Goal: Check status

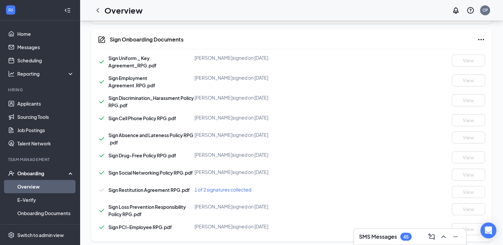
scroll to position [360, 0]
click at [228, 191] on span "1 of 2 signatures collected" at bounding box center [222, 189] width 57 height 6
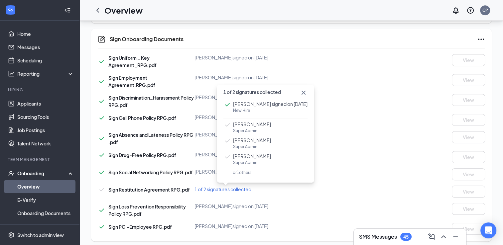
click at [244, 172] on span "or 1 others..." at bounding box center [238, 172] width 31 height 5
click at [268, 188] on div "1 of 2 signatures collected" at bounding box center [258, 189] width 129 height 7
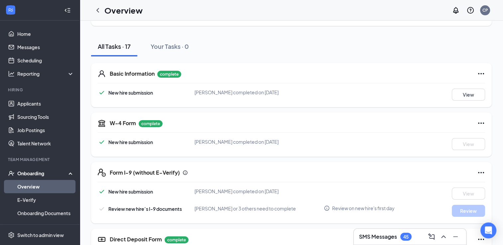
scroll to position [0, 0]
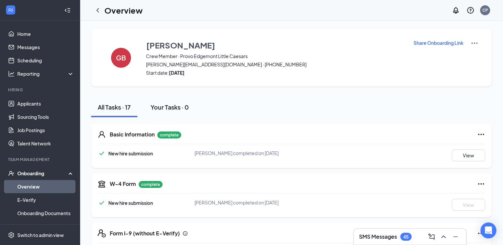
click at [159, 106] on div "Your Tasks · 0" at bounding box center [170, 107] width 38 height 8
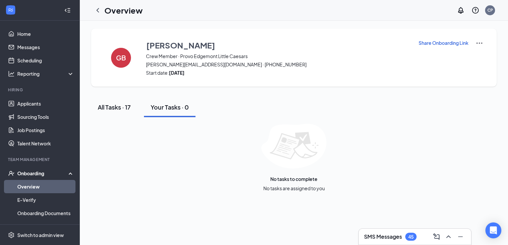
click at [131, 108] on div "All Tasks · 17" at bounding box center [114, 107] width 33 height 8
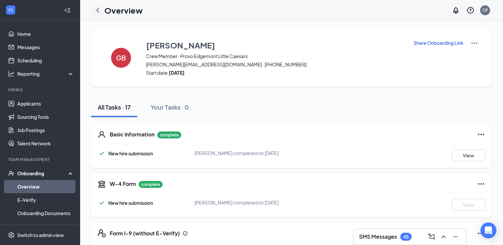
click at [100, 11] on icon "ChevronLeft" at bounding box center [98, 10] width 8 height 8
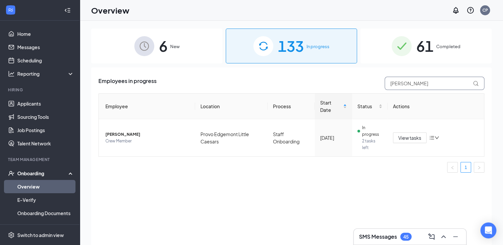
click at [405, 86] on input "[PERSON_NAME]" at bounding box center [435, 83] width 100 height 13
type input "G"
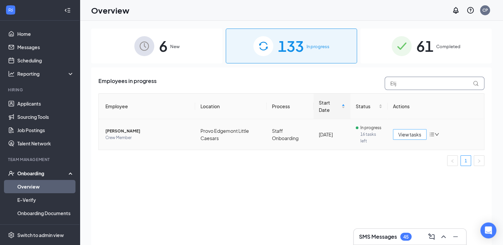
type input "Elij"
click at [401, 135] on span "View tasks" at bounding box center [409, 134] width 23 height 7
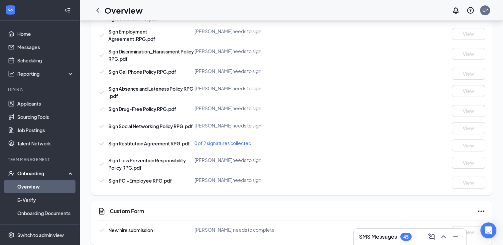
scroll to position [408, 0]
